Goal: Task Accomplishment & Management: Complete application form

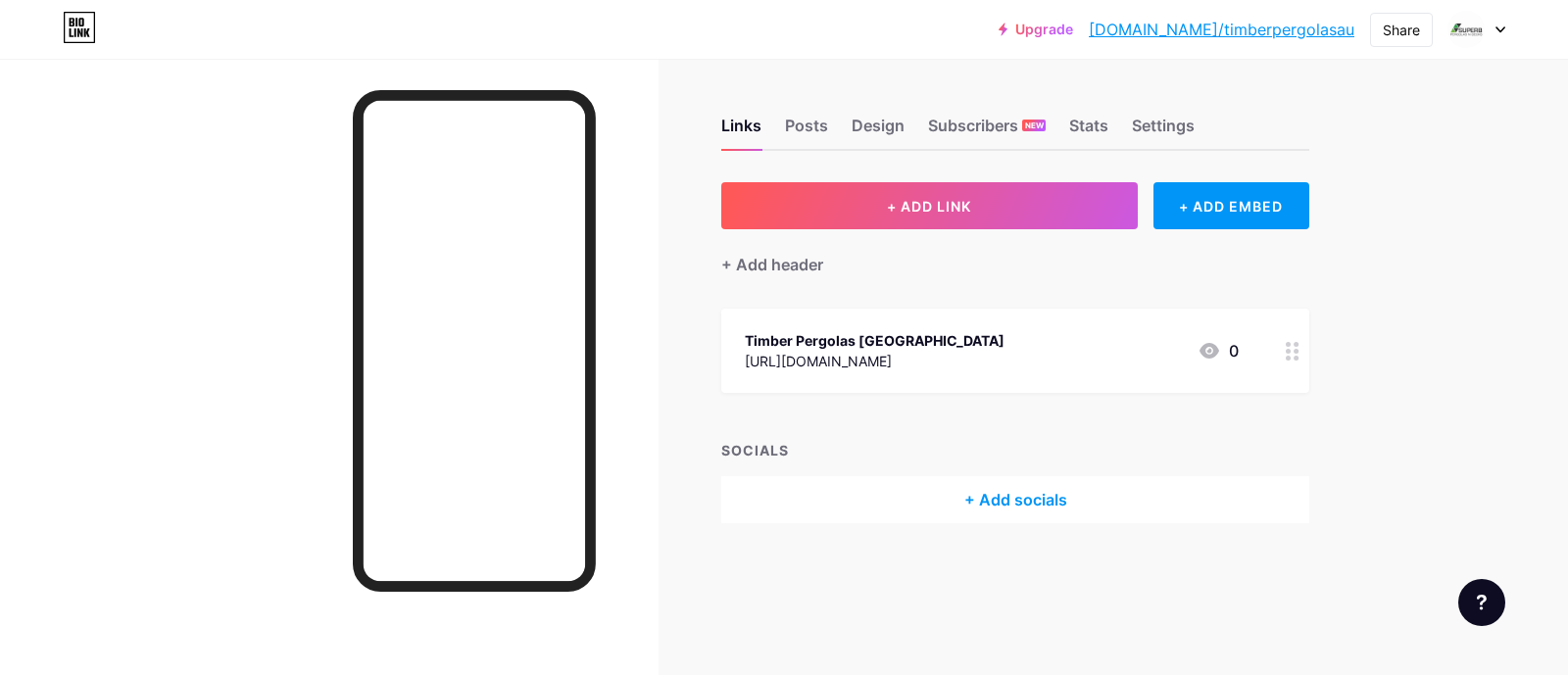
click at [1497, 18] on div at bounding box center [1477, 30] width 57 height 36
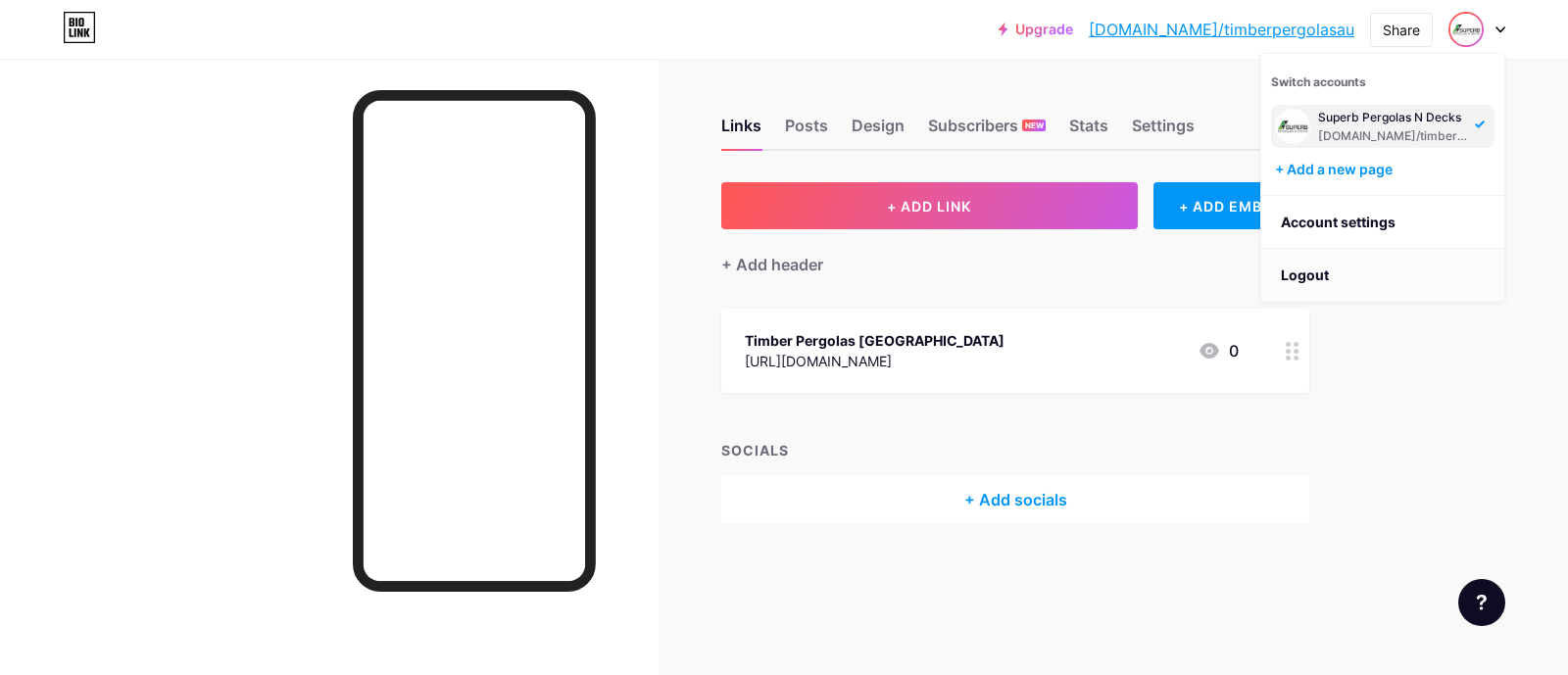
click at [1317, 269] on li "Logout" at bounding box center [1382, 275] width 243 height 53
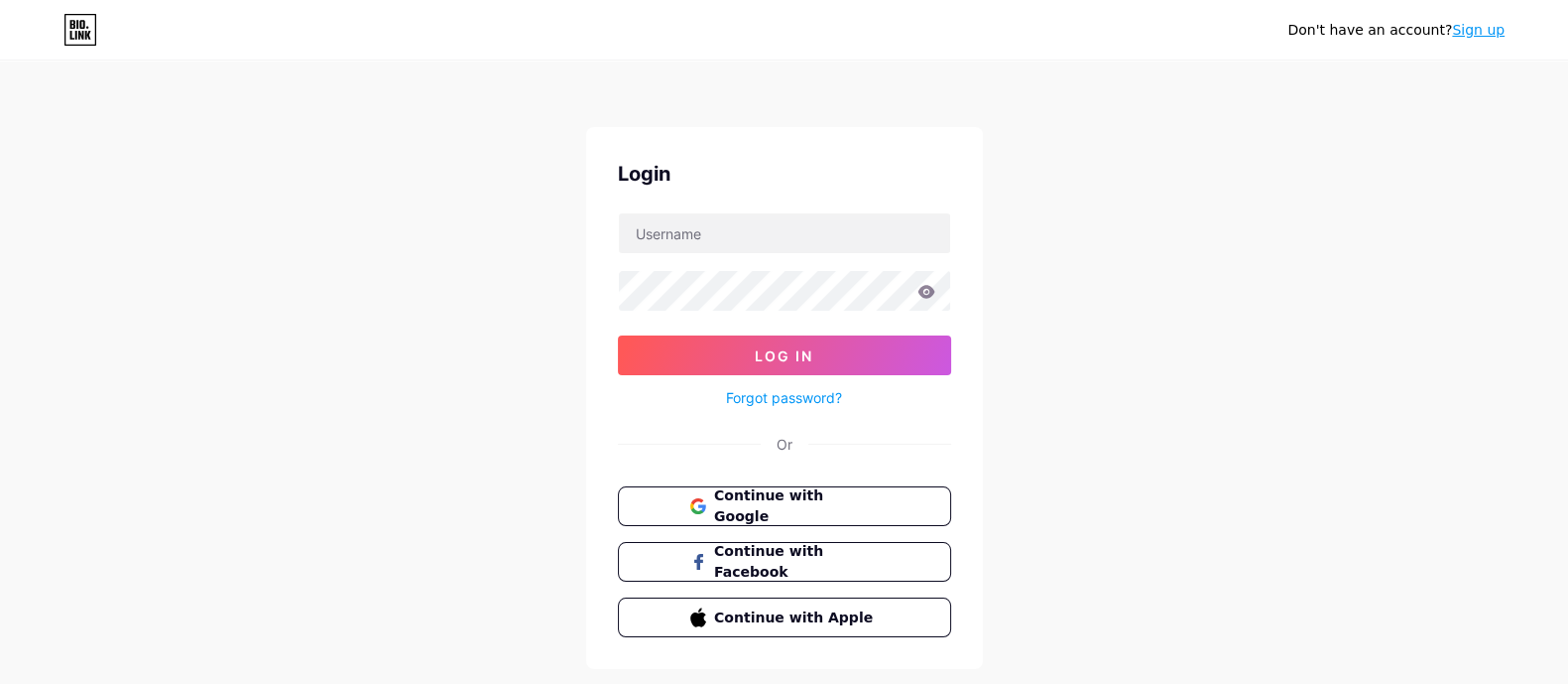
drag, startPoint x: 1465, startPoint y: 24, endPoint x: 1429, endPoint y: 32, distance: 36.9
click at [1466, 24] on link "Sign up" at bounding box center [1478, 30] width 53 height 16
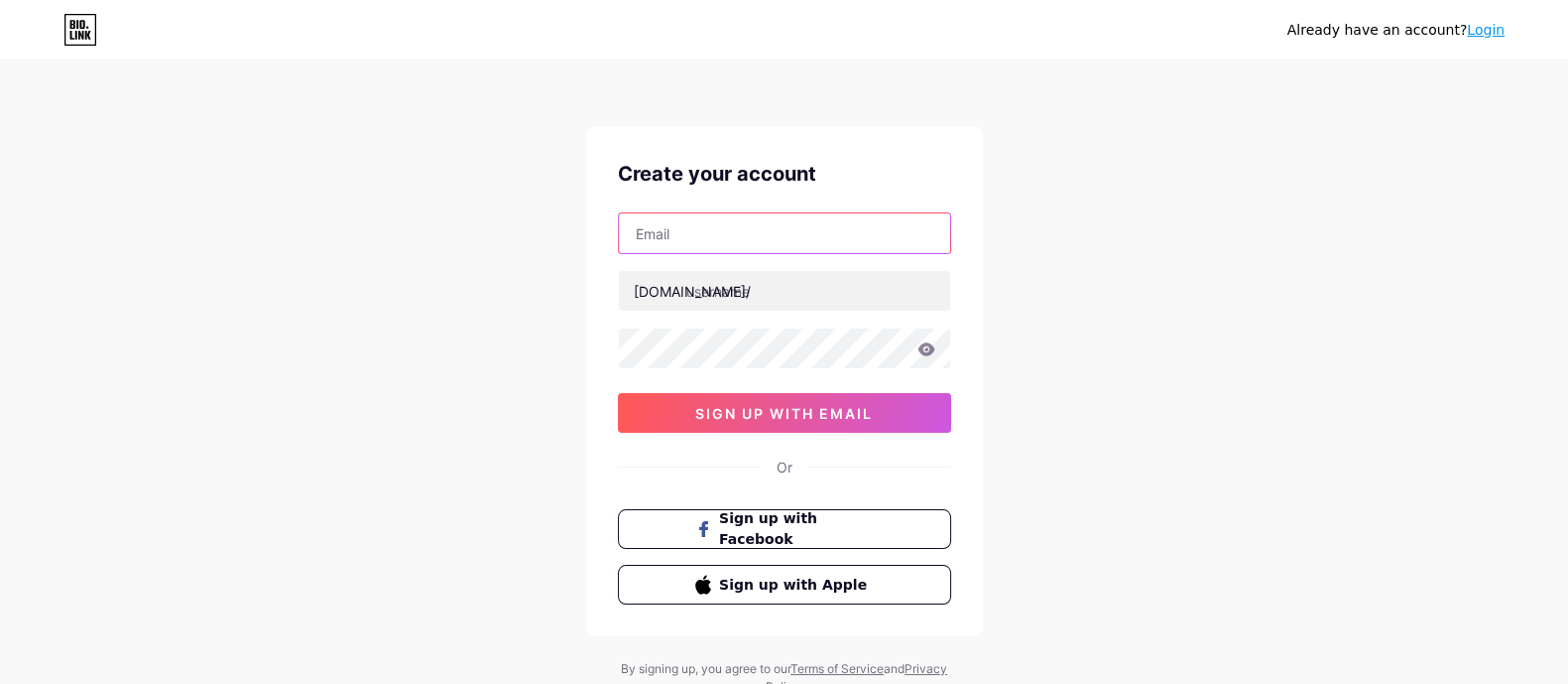
click at [794, 251] on input "text" at bounding box center [784, 233] width 331 height 40
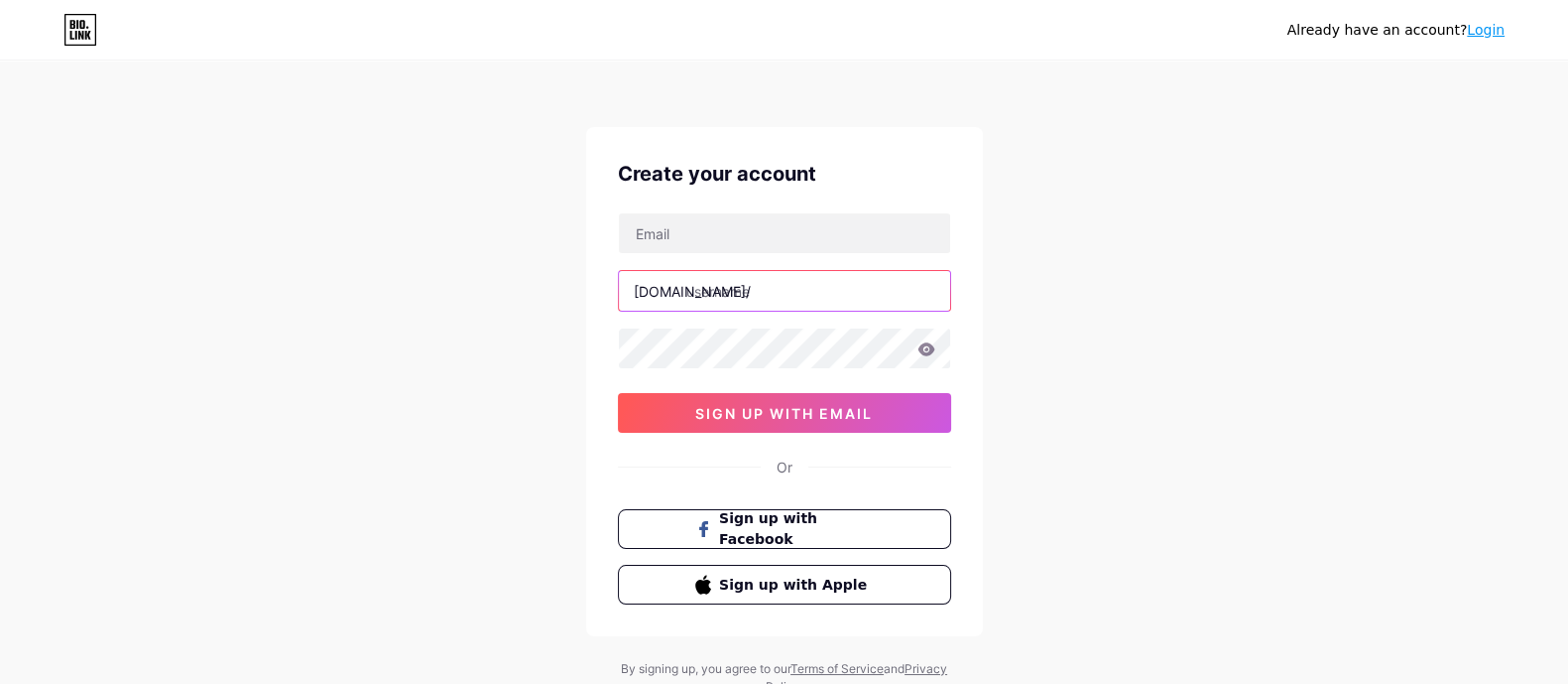
click at [720, 290] on input "text" at bounding box center [784, 291] width 331 height 40
paste input "poolpumpsadelaide"
type input "poolpumpsadelaide"
drag, startPoint x: 570, startPoint y: 250, endPoint x: 387, endPoint y: 29, distance: 286.9
click at [567, 245] on div "Already have an account? Login Create your account [DOMAIN_NAME]/ poolpumpsadel…" at bounding box center [784, 379] width 1568 height 759
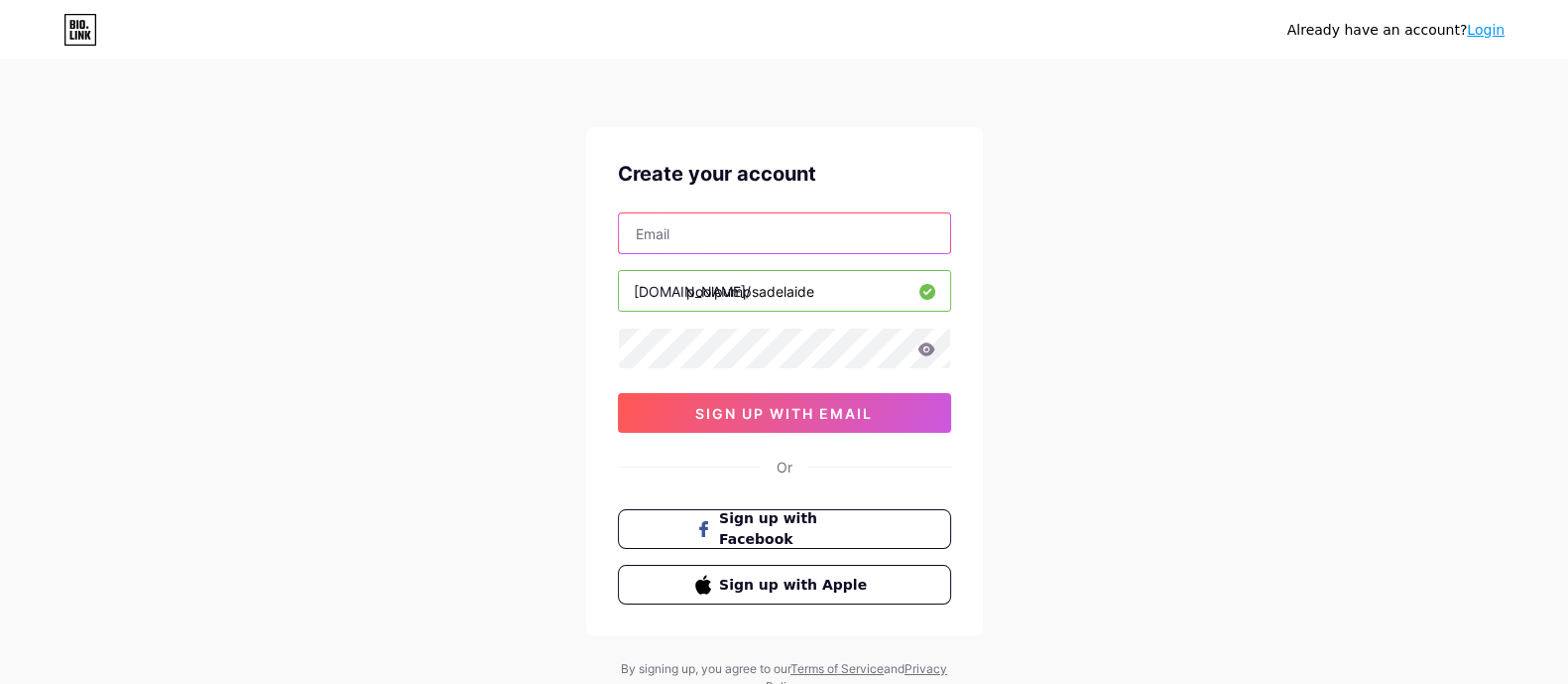
click at [754, 228] on input "text" at bounding box center [784, 233] width 331 height 40
paste input "[EMAIL_ADDRESS][DOMAIN_NAME]"
type input "[EMAIL_ADDRESS][DOMAIN_NAME]"
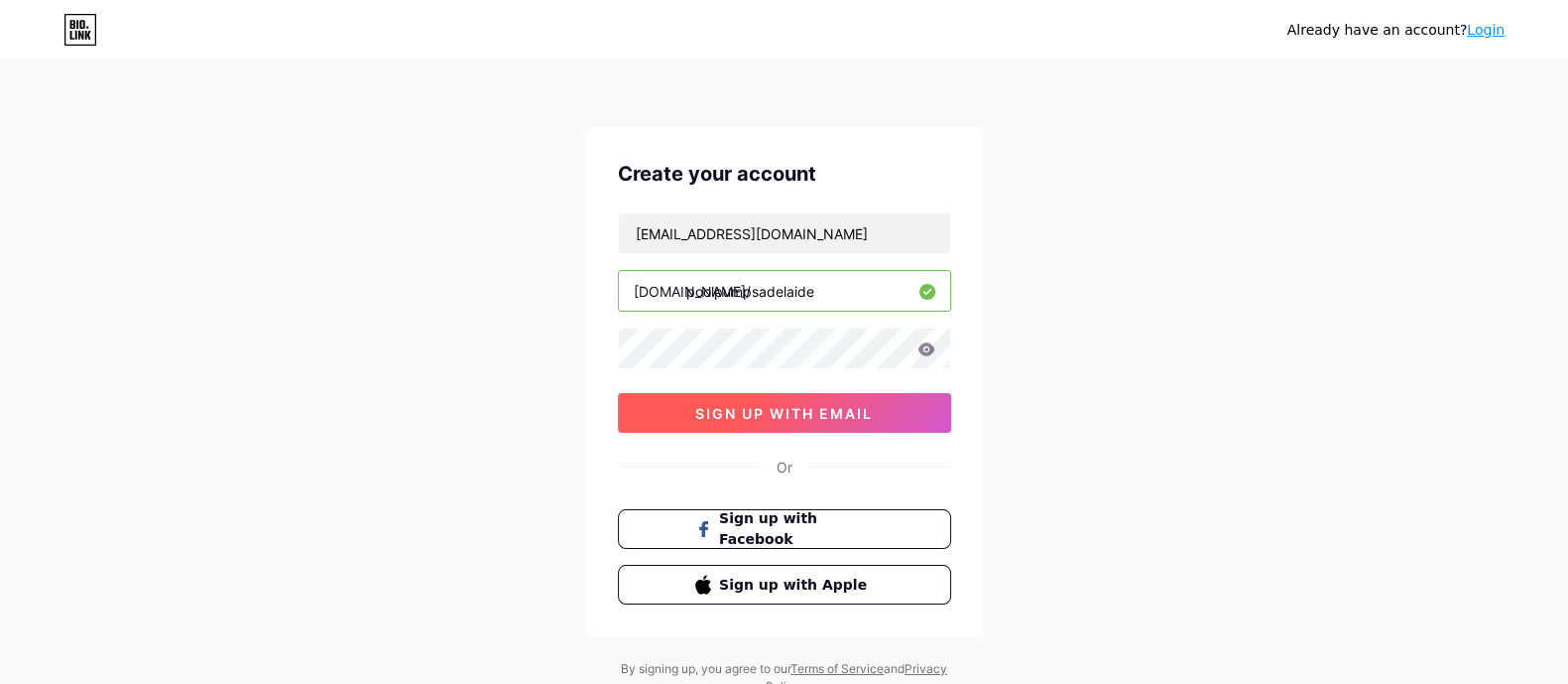
click at [773, 422] on button "sign up with email" at bounding box center [784, 413] width 333 height 40
click at [833, 286] on input "poolpumpsadelaide" at bounding box center [784, 291] width 331 height 40
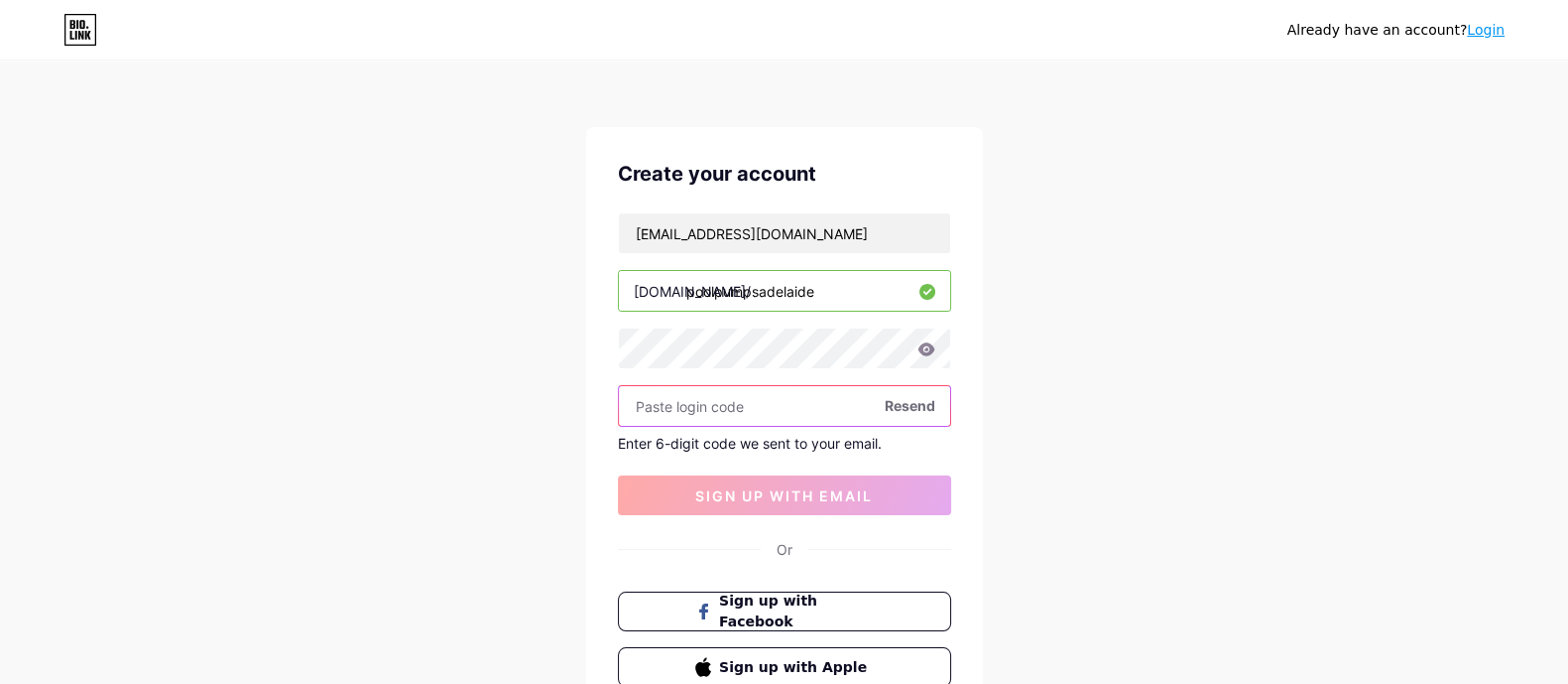
paste input "575541"
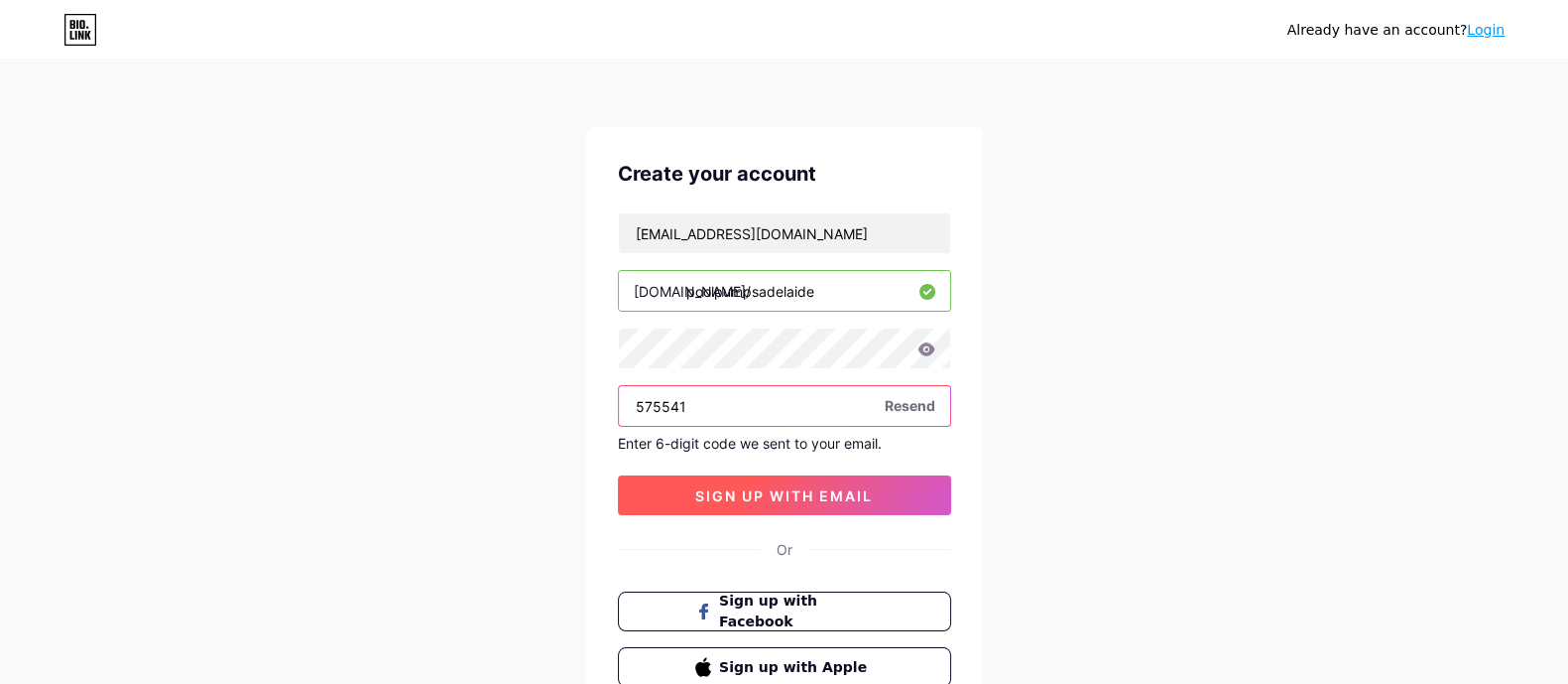
type input "575541"
click at [705, 478] on button "sign up with email" at bounding box center [784, 495] width 333 height 40
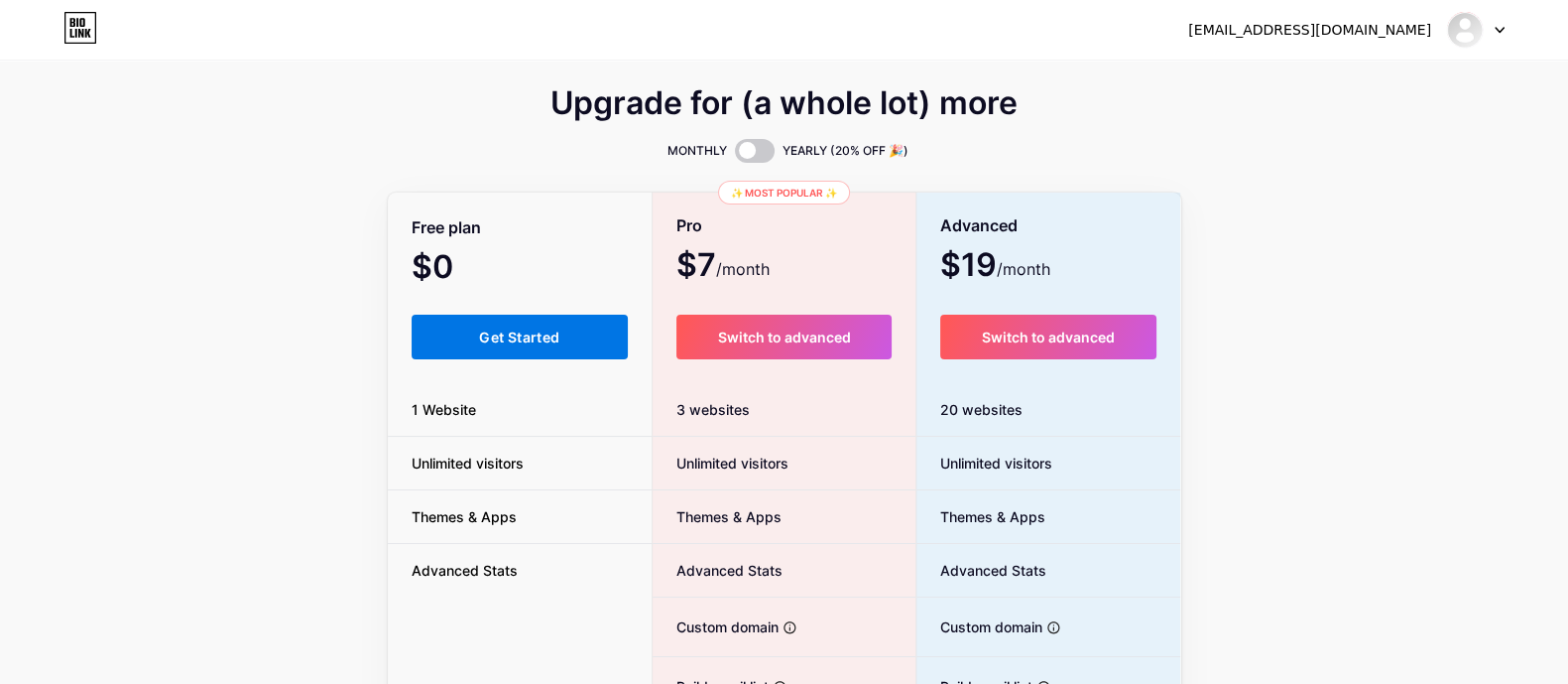
click at [549, 335] on span "Get Started" at bounding box center [519, 337] width 80 height 17
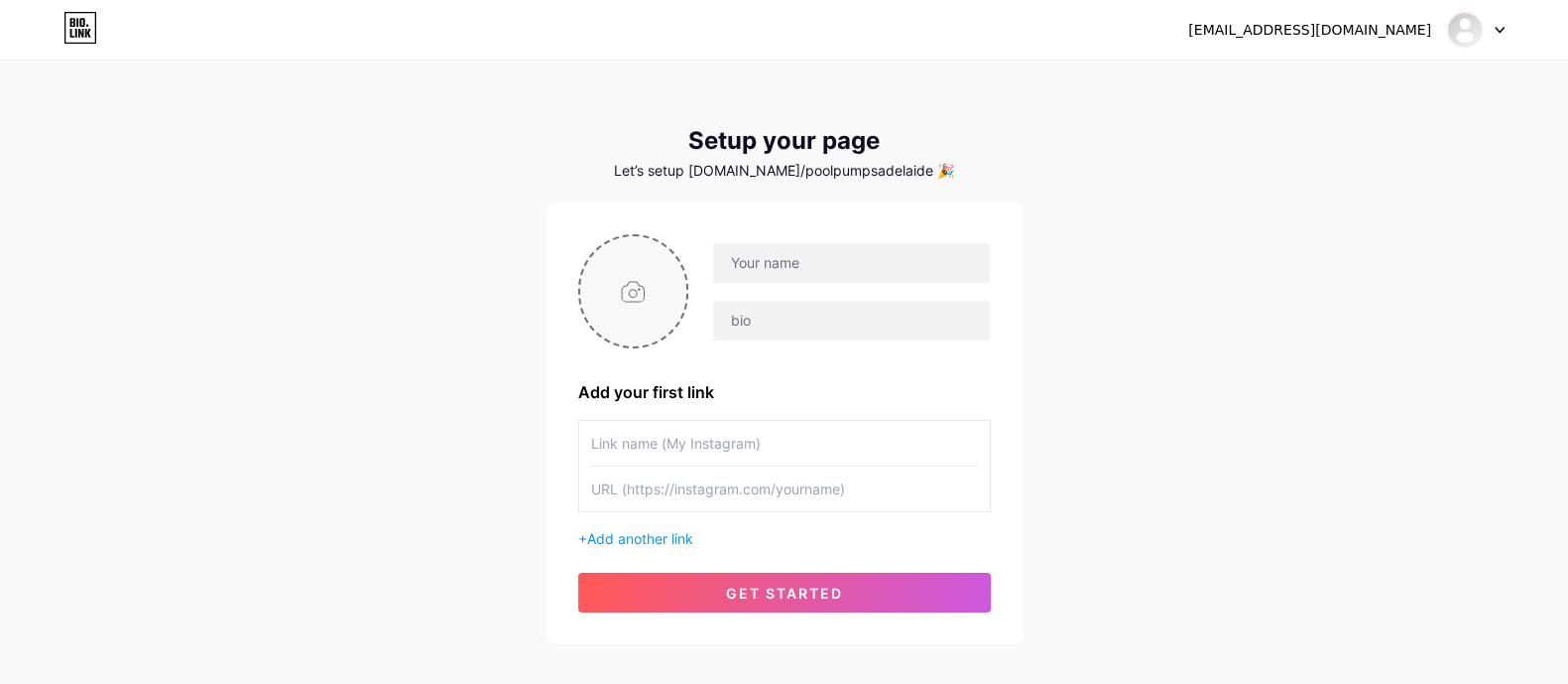
click at [617, 271] on input "file" at bounding box center [634, 291] width 107 height 110
type input "C:\fakepath\Pool Envy.jpg"
drag, startPoint x: 813, startPoint y: 265, endPoint x: 784, endPoint y: 264, distance: 29.0
click at [813, 265] on input "text" at bounding box center [851, 263] width 276 height 40
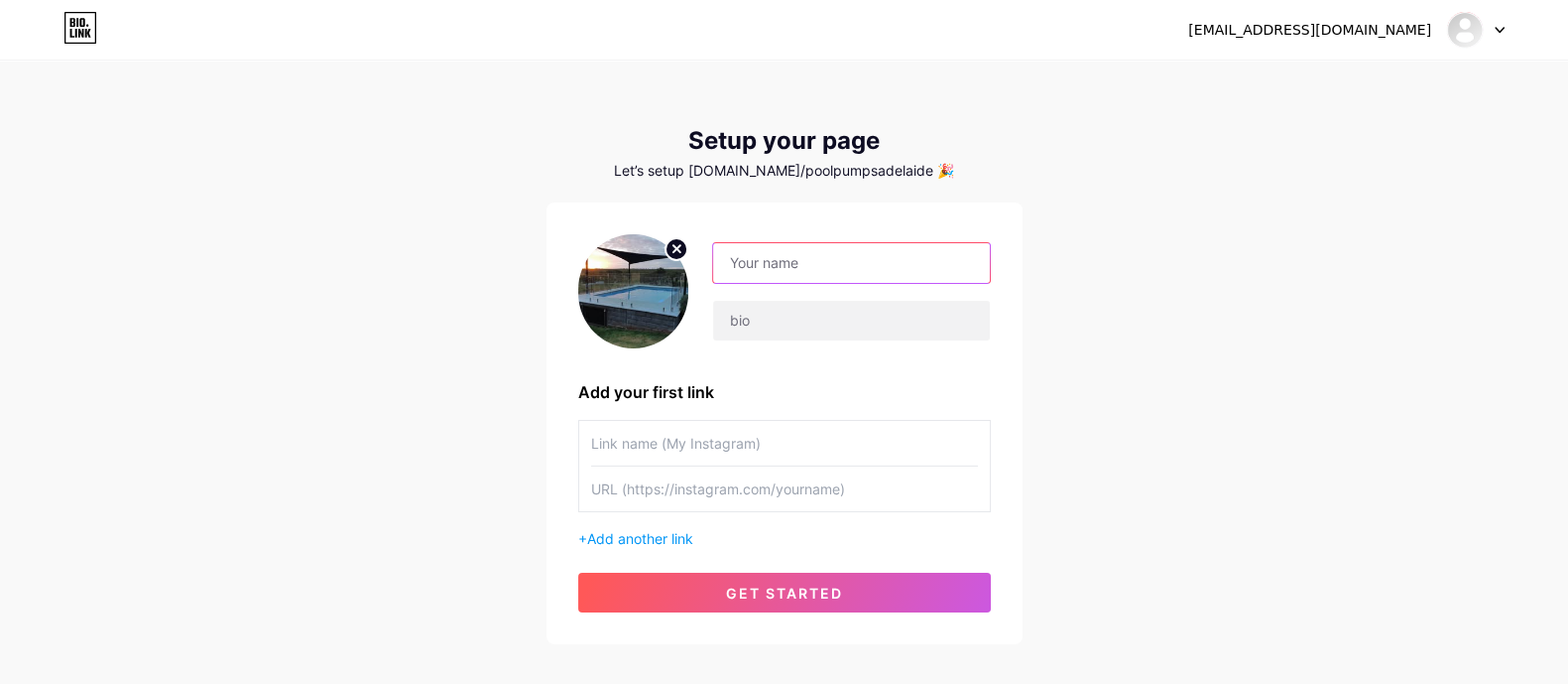
paste input "pool pumps [GEOGRAPHIC_DATA]"
drag, startPoint x: 738, startPoint y: 265, endPoint x: 719, endPoint y: 266, distance: 19.0
click at [719, 266] on input "pool pumps [GEOGRAPHIC_DATA]" at bounding box center [851, 263] width 276 height 40
click at [765, 262] on input "Pool pumps [GEOGRAPHIC_DATA]" at bounding box center [851, 263] width 276 height 40
type input "Pool Pumps [GEOGRAPHIC_DATA]"
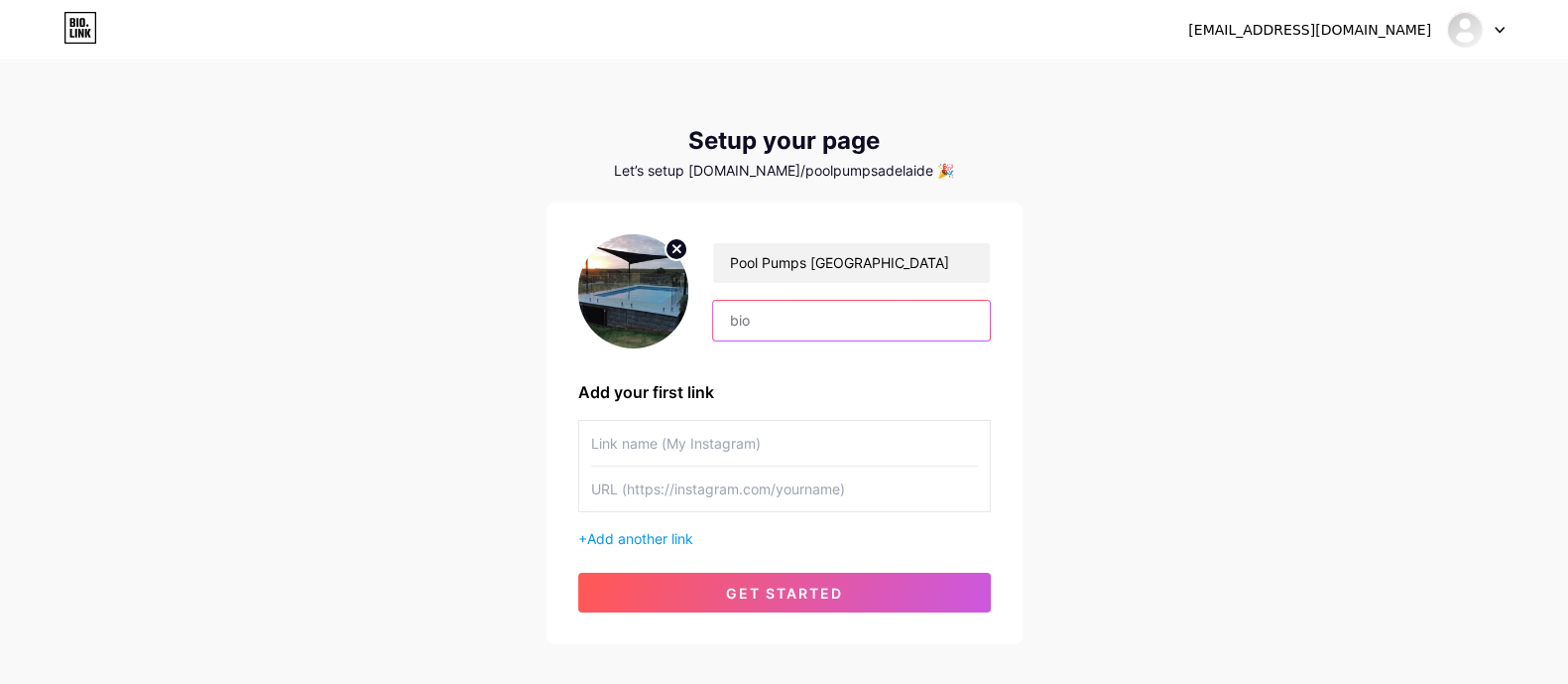
click at [788, 322] on input "text" at bounding box center [851, 321] width 276 height 40
paste input "[STREET_ADDRESS]"
type input "[STREET_ADDRESS]"
click at [1129, 267] on div "[EMAIL_ADDRESS][DOMAIN_NAME] Dashboard Logout Setup your page Let’s setup [DOMA…" at bounding box center [784, 354] width 1568 height 708
click at [662, 439] on input "text" at bounding box center [784, 443] width 387 height 45
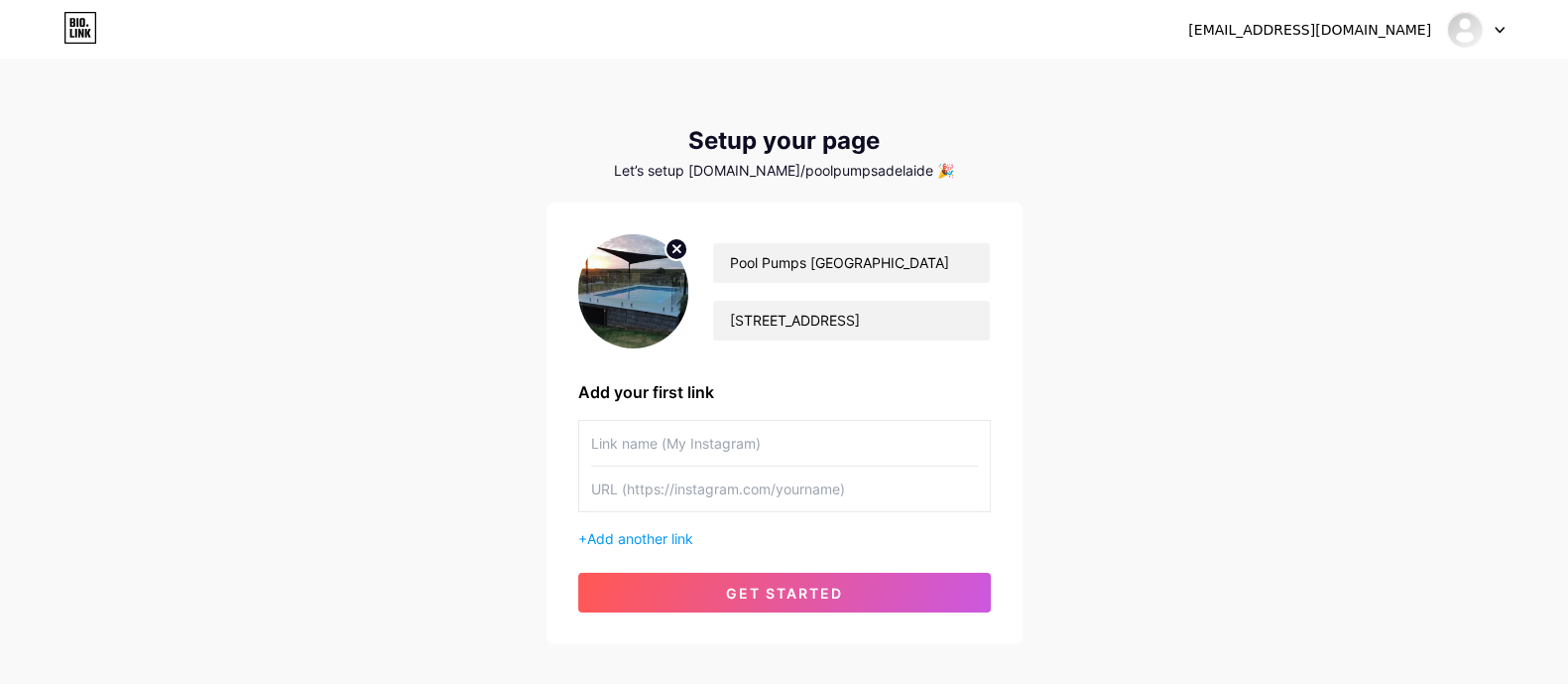
click at [679, 488] on input "text" at bounding box center [784, 488] width 387 height 45
paste input "[URL][DOMAIN_NAME]"
type input "[URL][DOMAIN_NAME]"
click at [695, 448] on input "text" at bounding box center [784, 443] width 387 height 45
click at [698, 483] on input "[URL][DOMAIN_NAME]" at bounding box center [784, 488] width 387 height 45
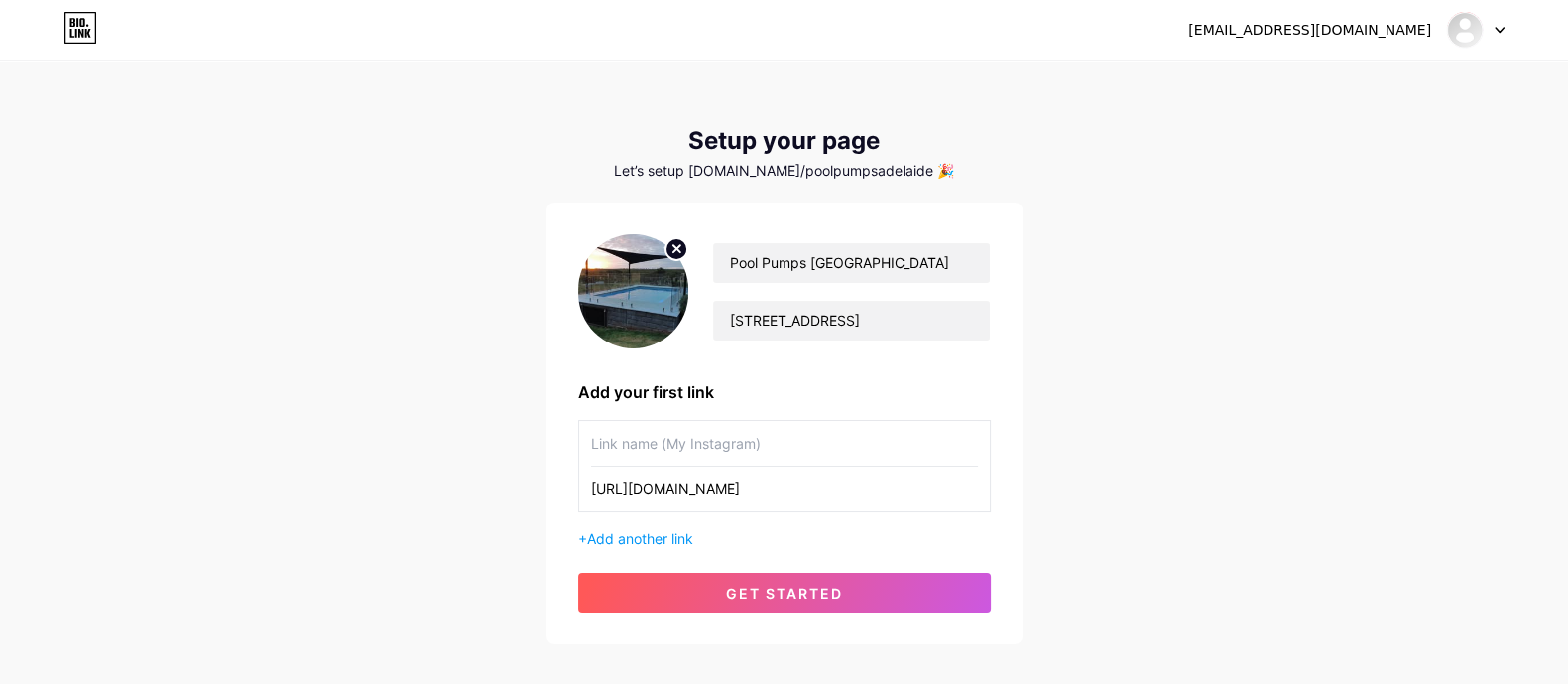
click at [719, 448] on input "text" at bounding box center [784, 443] width 387 height 45
paste input "pool pumps [GEOGRAPHIC_DATA]"
drag, startPoint x: 598, startPoint y: 449, endPoint x: 586, endPoint y: 449, distance: 12.0
click at [586, 449] on div "pool pumps [GEOGRAPHIC_DATA] [URL][DOMAIN_NAME]" at bounding box center [784, 466] width 413 height 92
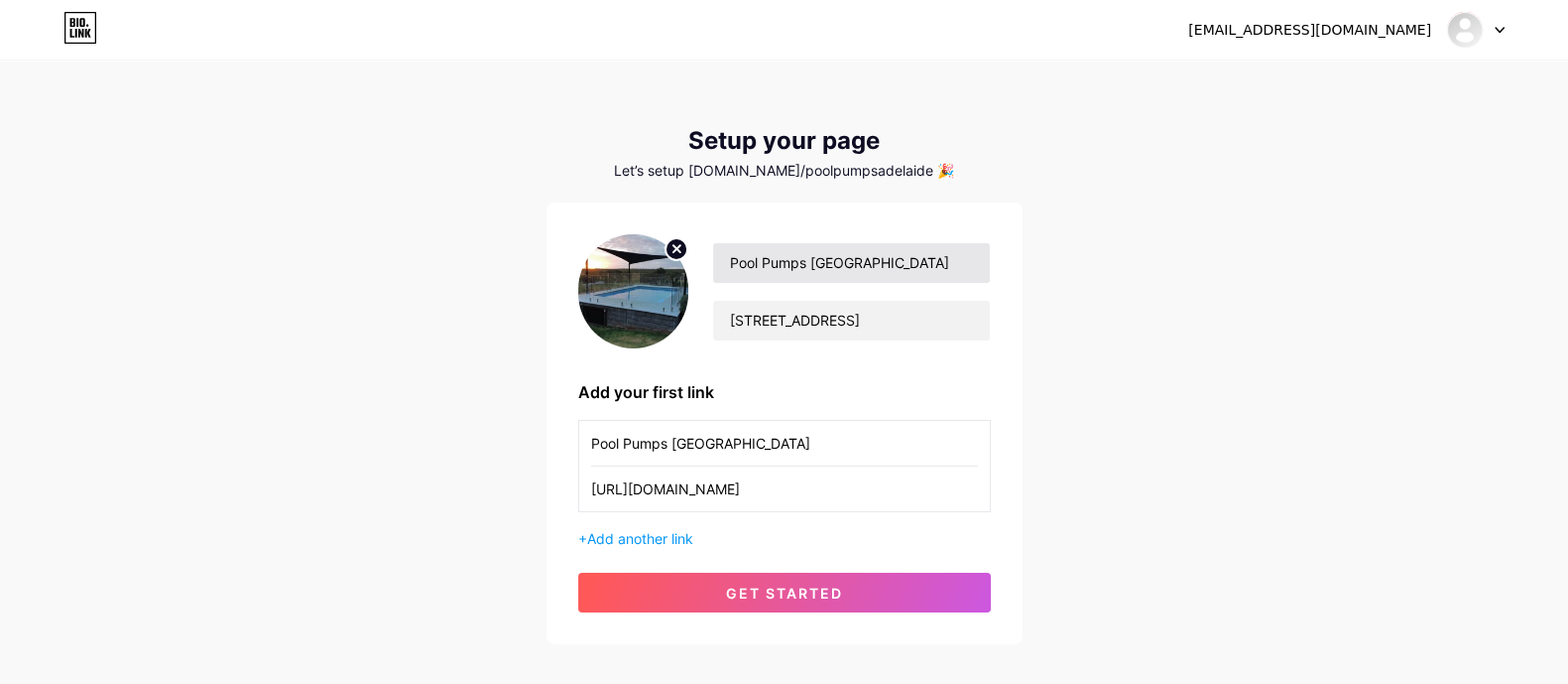
type input "Pool Pumps [GEOGRAPHIC_DATA]"
click at [737, 258] on input "Pool Pumps [GEOGRAPHIC_DATA]" at bounding box center [851, 263] width 276 height 40
drag, startPoint x: 764, startPoint y: 259, endPoint x: 954, endPoint y: 260, distance: 190.0
click at [954, 260] on input "Pool Pumps [GEOGRAPHIC_DATA]" at bounding box center [851, 263] width 276 height 40
type input "Pool Envy"
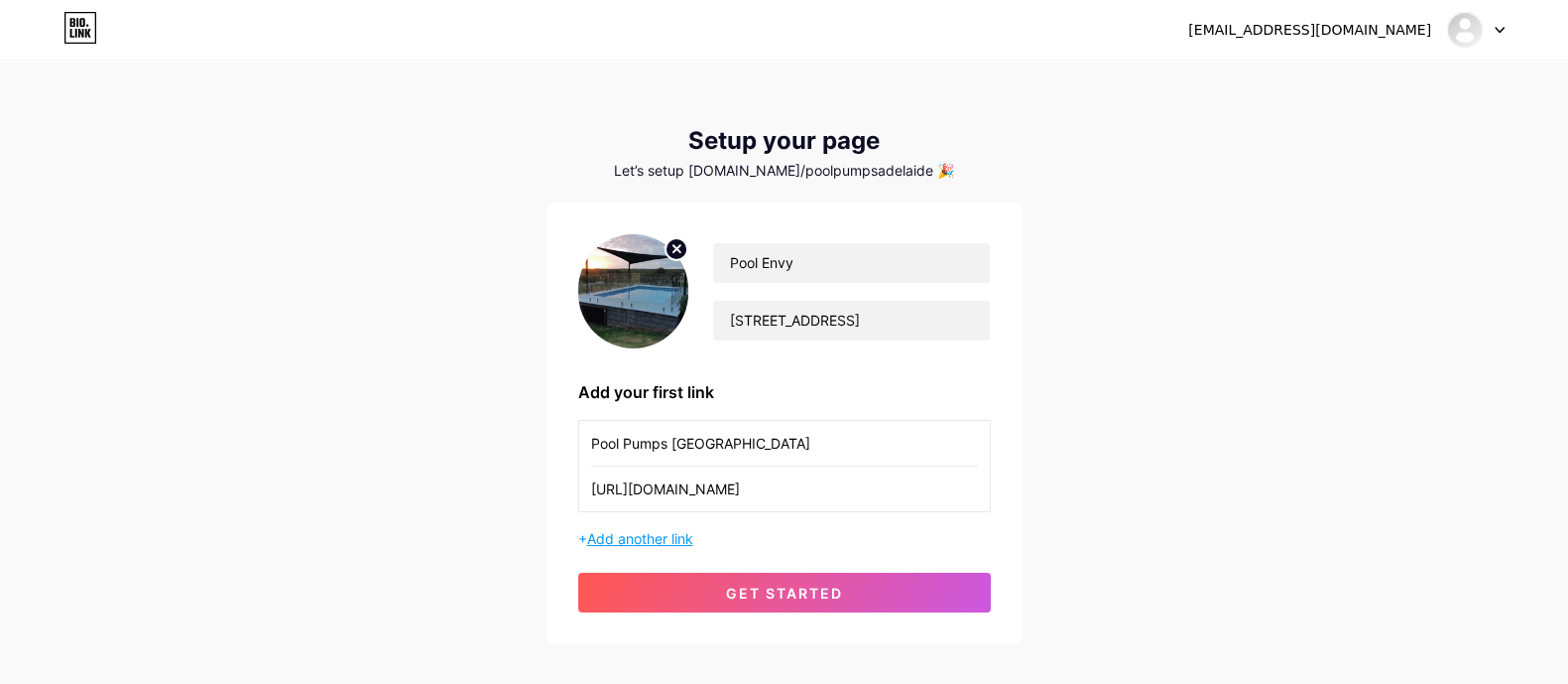
click at [665, 535] on span "Add another link" at bounding box center [641, 538] width 106 height 17
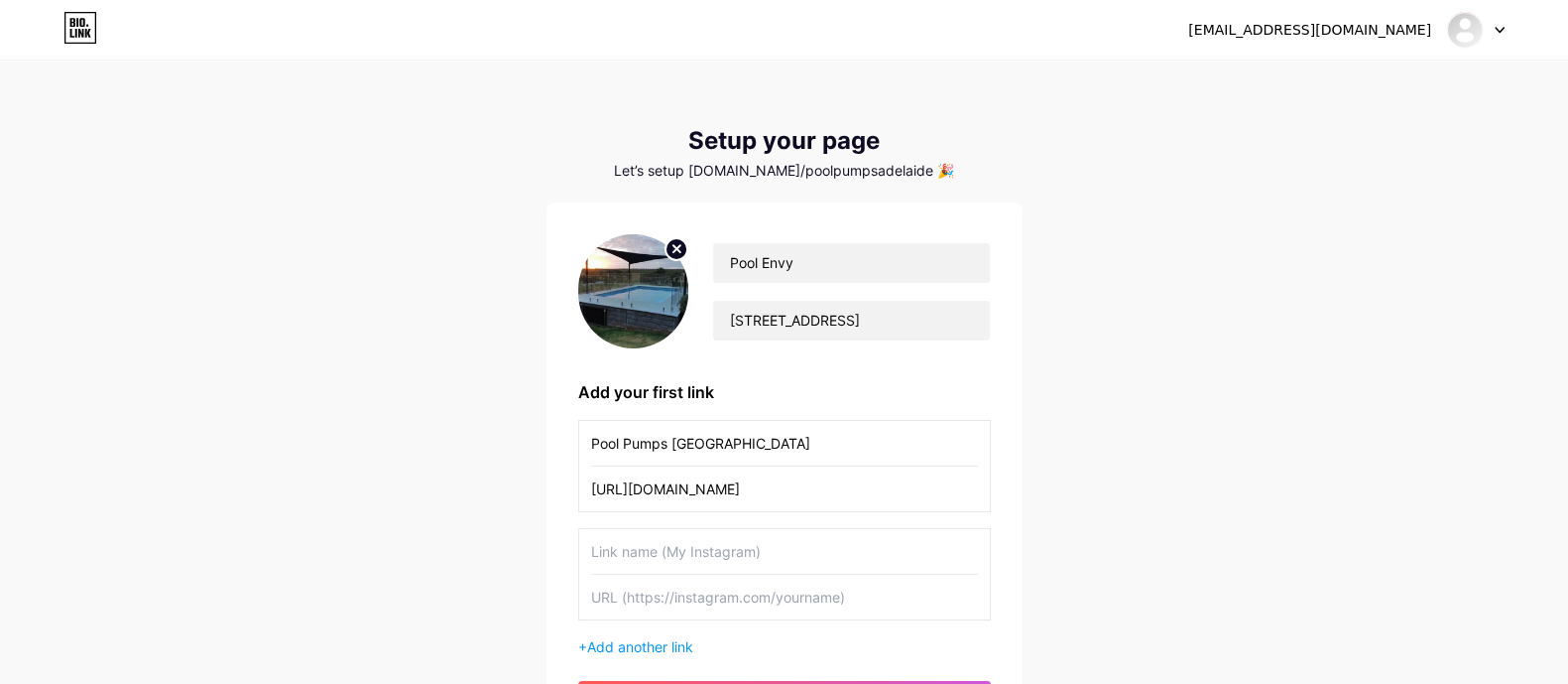
click at [692, 597] on input "text" at bounding box center [784, 597] width 387 height 45
paste input "[URL][DOMAIN_NAME]"
type input "[URL][DOMAIN_NAME]"
click at [685, 554] on input "text" at bounding box center [784, 551] width 387 height 45
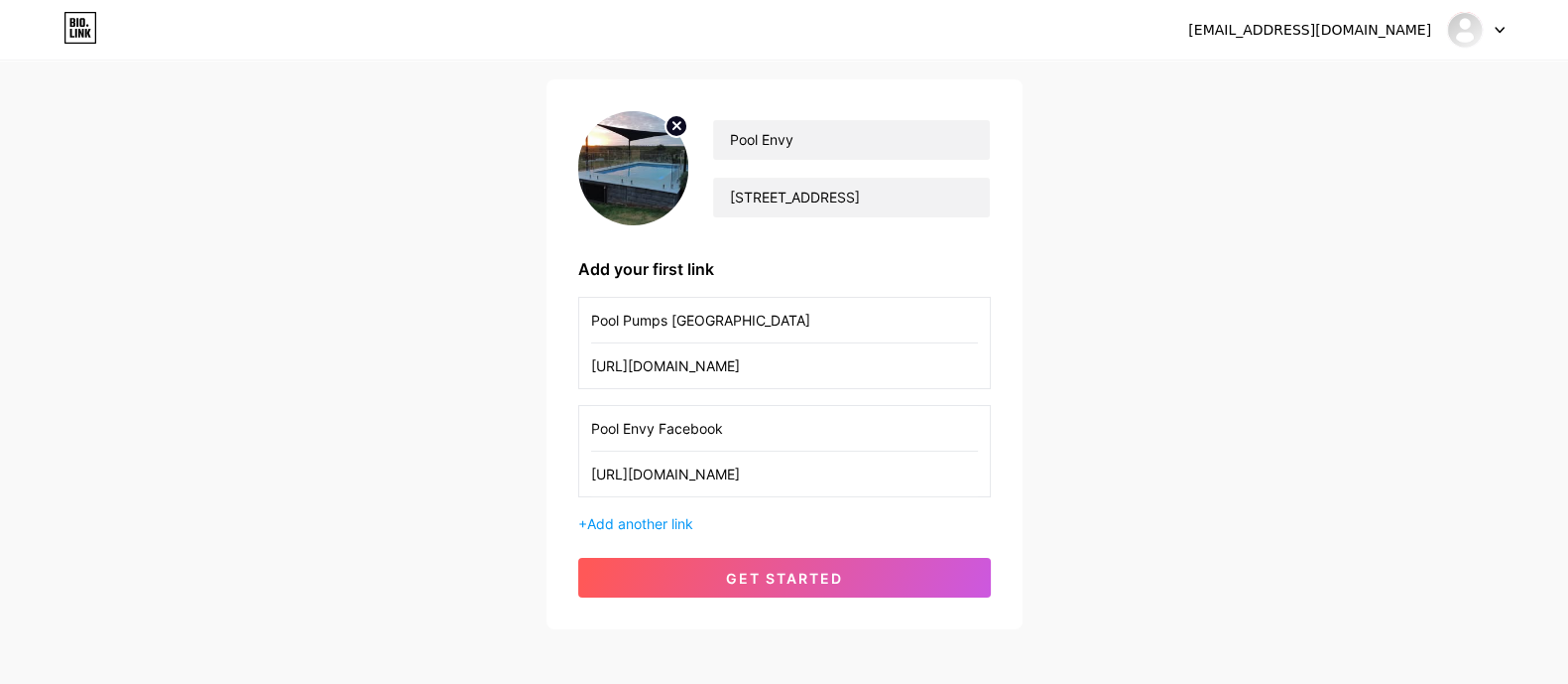
scroll to position [209, 0]
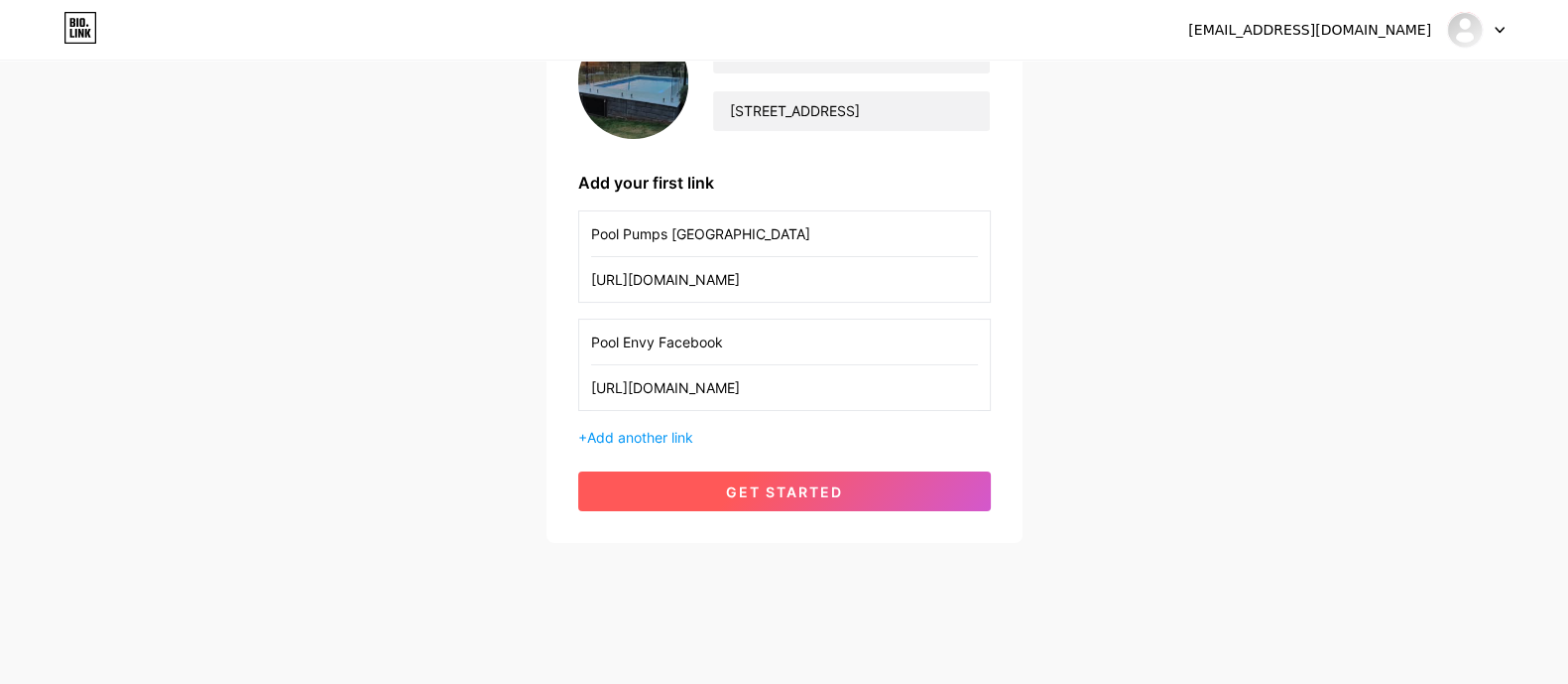
type input "Pool Envy Facebook"
click at [759, 483] on span "get started" at bounding box center [784, 491] width 117 height 17
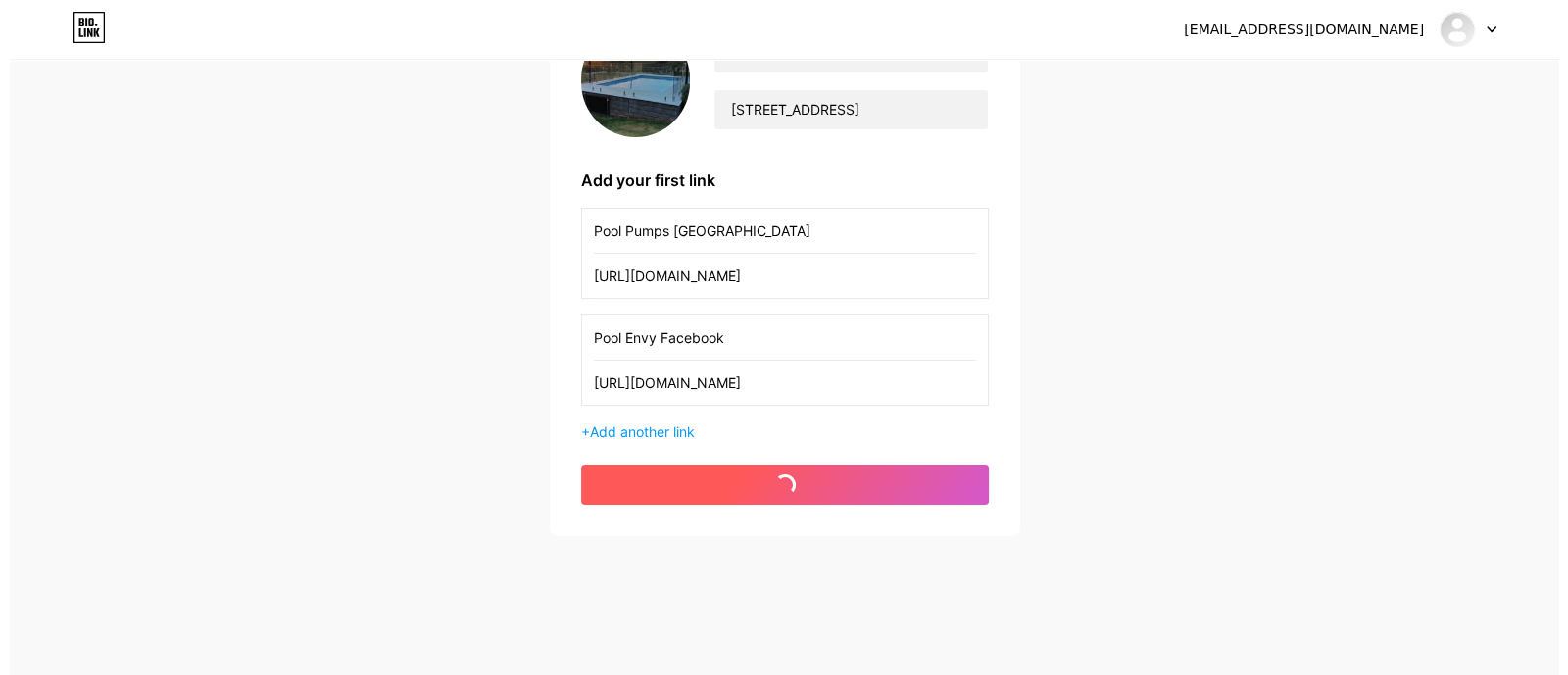
scroll to position [0, 0]
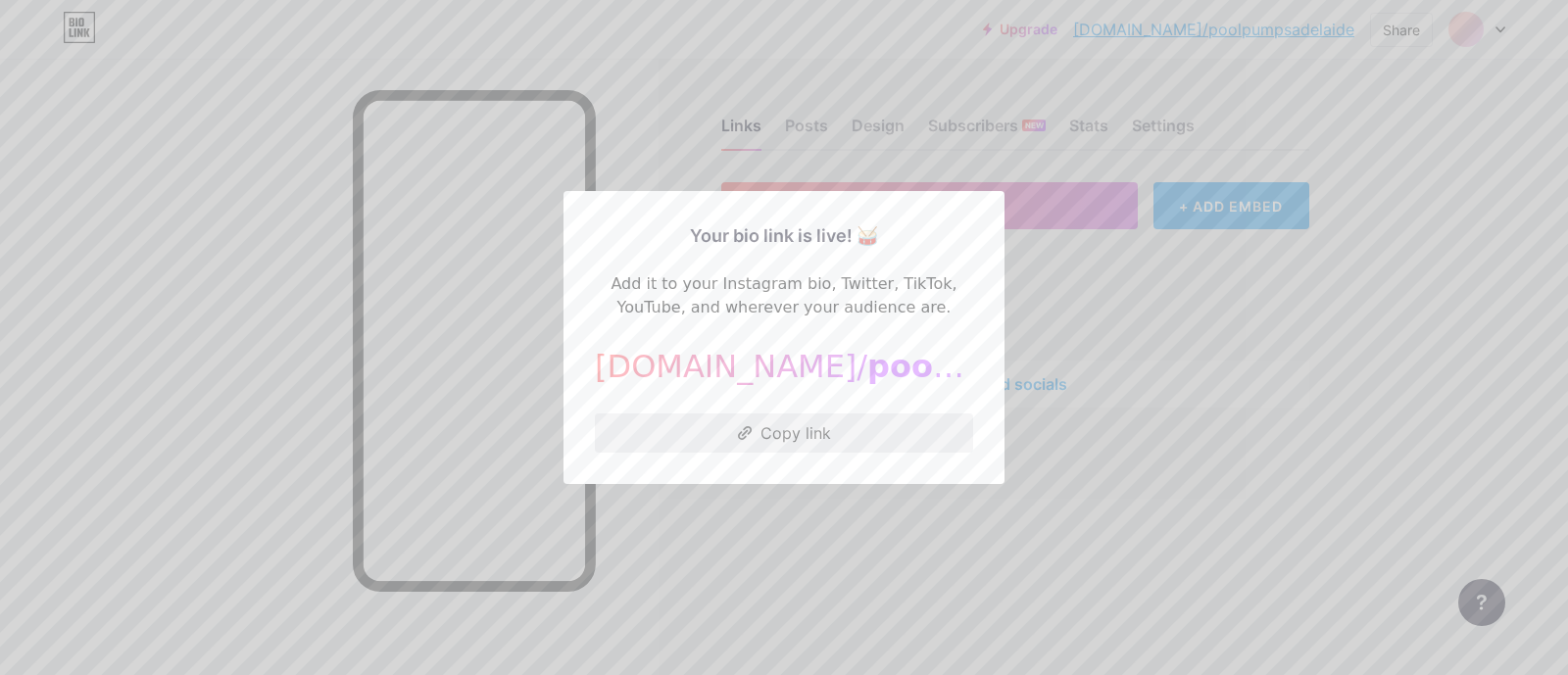
click at [777, 418] on button "Copy link" at bounding box center [783, 433] width 378 height 39
